Goal: Transaction & Acquisition: Subscribe to service/newsletter

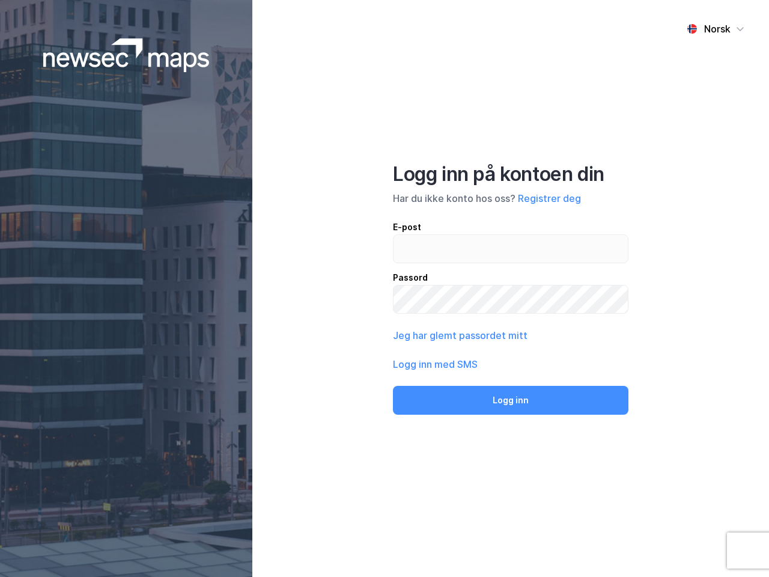
click at [385, 288] on div "Norsk Logg inn på kontoen din Har du ikke konto hos oss? Registrer deg E-post P…" at bounding box center [510, 288] width 517 height 577
click at [126, 55] on img at bounding box center [126, 55] width 166 height 34
click at [716, 29] on div "Norsk" at bounding box center [717, 29] width 26 height 14
click at [549, 198] on button "Registrer deg" at bounding box center [549, 198] width 63 height 14
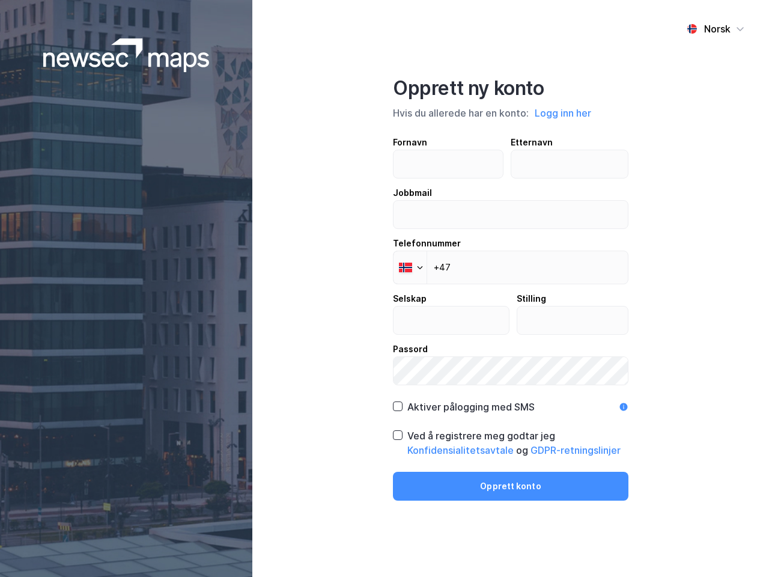
click at [459, 335] on div "Fornavn Etternavn Jobbmail Telefonnummer Phone +47 Selskap Stilling Passord" at bounding box center [511, 260] width 236 height 250
click at [511, 400] on div "Opprett ny konto Hvis du allerede har en konto: Logg inn her Fornavn Etternavn …" at bounding box center [511, 288] width 236 height 424
